Goal: Information Seeking & Learning: Learn about a topic

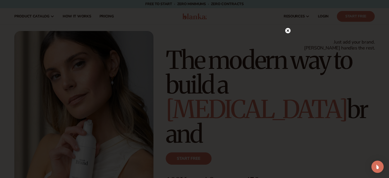
click at [290, 31] on circle at bounding box center [287, 30] width 5 height 5
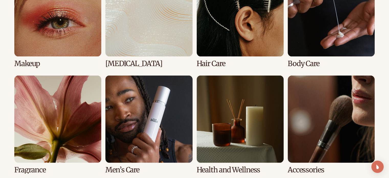
scroll to position [1100, 0]
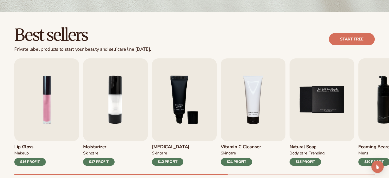
scroll to position [128, 0]
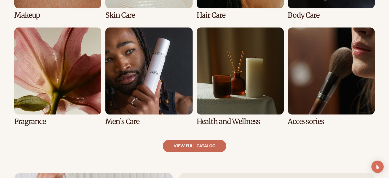
scroll to position [537, 0]
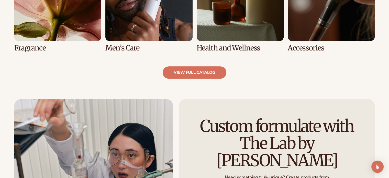
click at [27, 49] on link "5 / 8" at bounding box center [57, 3] width 87 height 98
click at [202, 71] on link "view full catalog" at bounding box center [195, 72] width 64 height 12
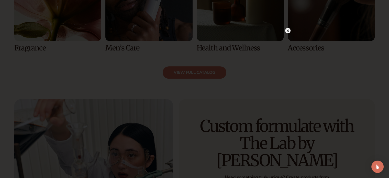
click at [290, 30] on circle at bounding box center [287, 30] width 5 height 5
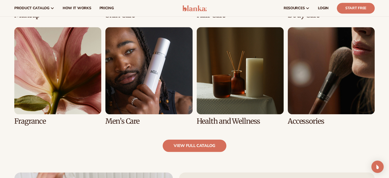
scroll to position [461, 0]
